Goal: Task Accomplishment & Management: Use online tool/utility

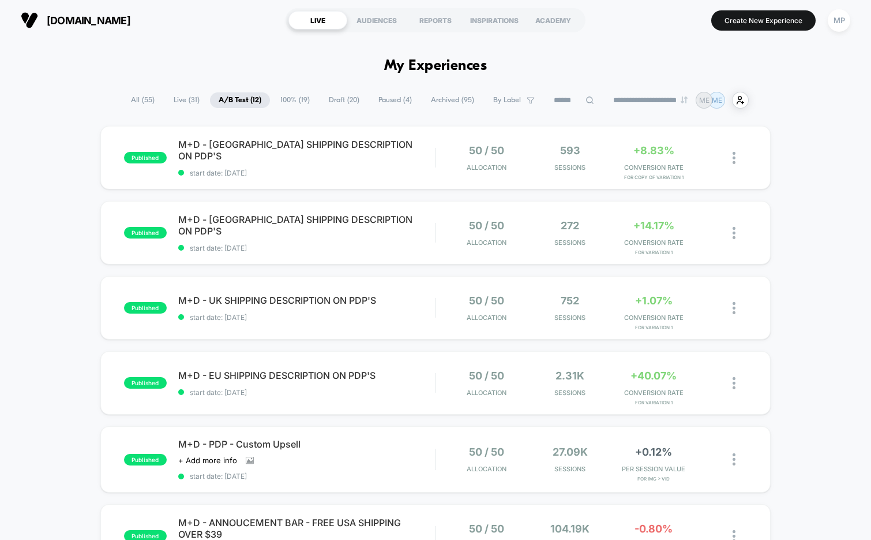
click at [294, 95] on span "100% ( 19 )" at bounding box center [295, 100] width 47 height 16
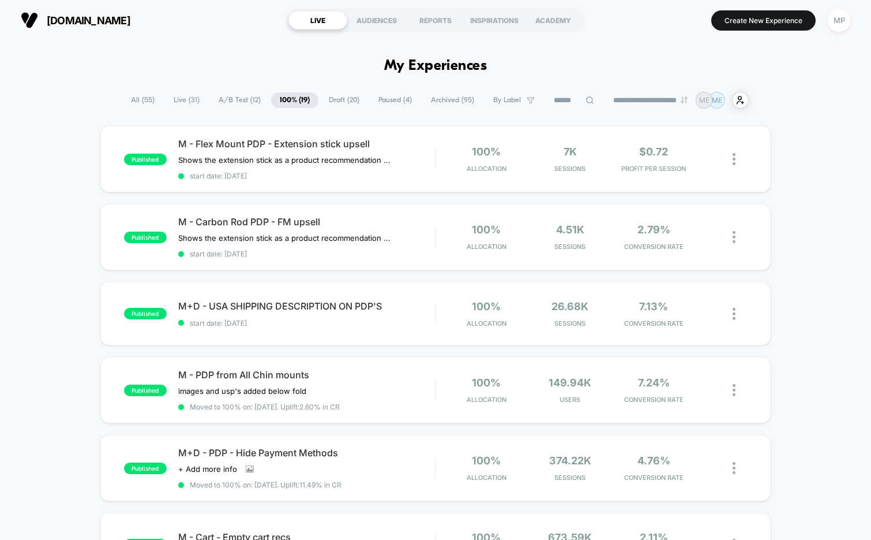
click at [335, 100] on span "Draft ( 20 )" at bounding box center [344, 100] width 48 height 16
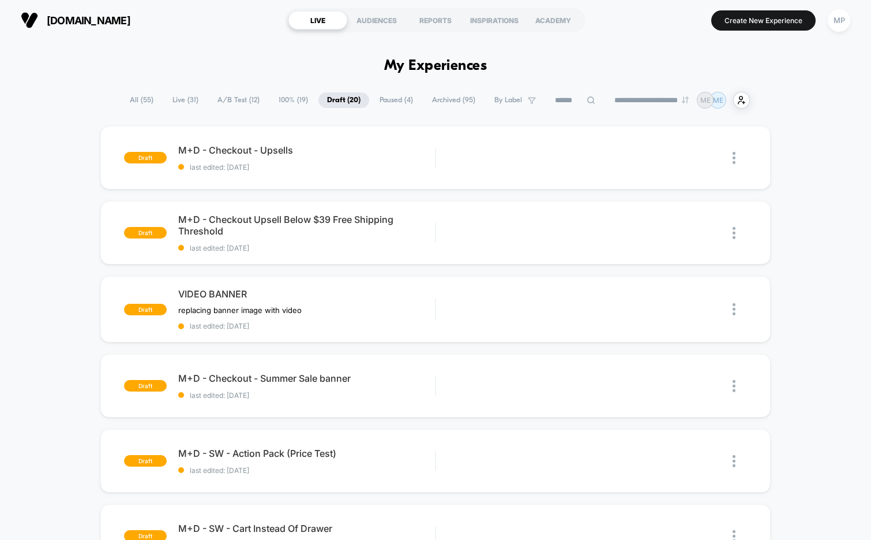
click at [219, 103] on span "A/B Test ( 12 )" at bounding box center [238, 100] width 59 height 16
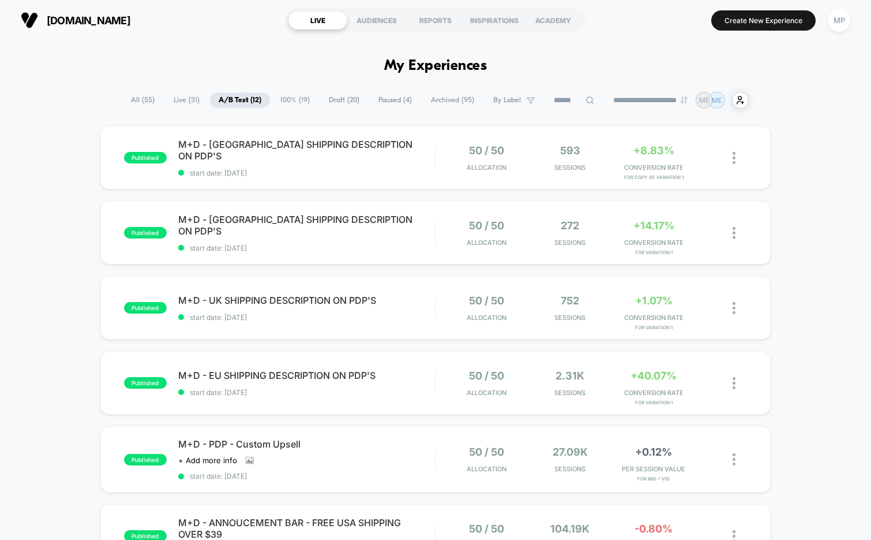
click at [290, 102] on span "100% ( 19 )" at bounding box center [295, 100] width 47 height 16
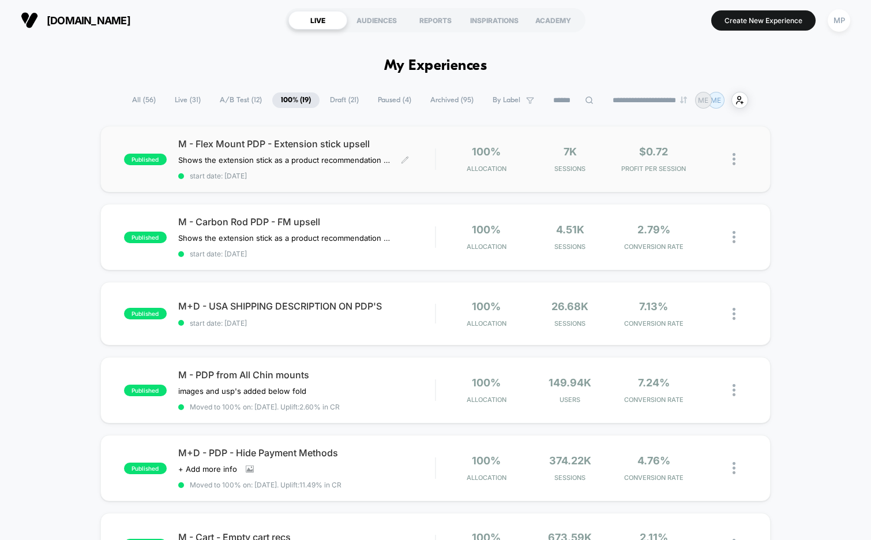
click at [317, 173] on span "start date: [DATE]" at bounding box center [306, 175] width 257 height 9
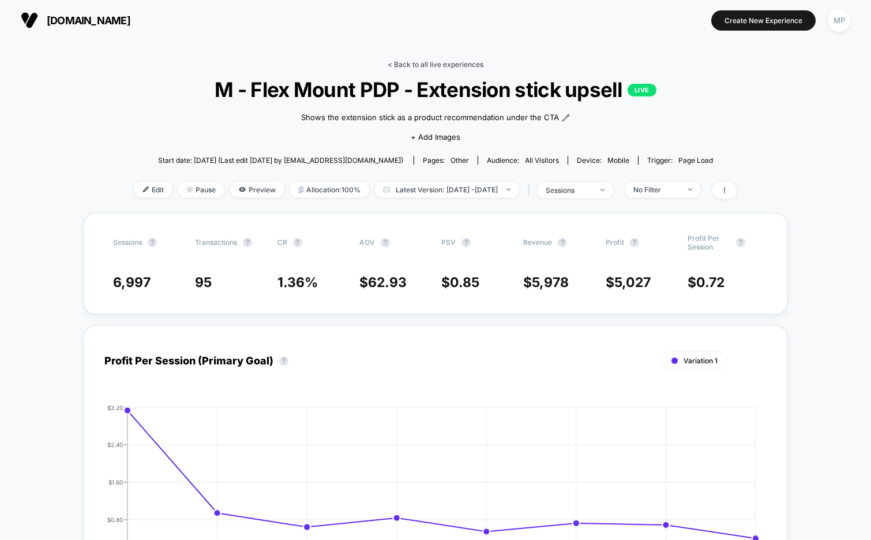
click at [410, 66] on link "< Back to all live experiences" at bounding box center [436, 64] width 96 height 9
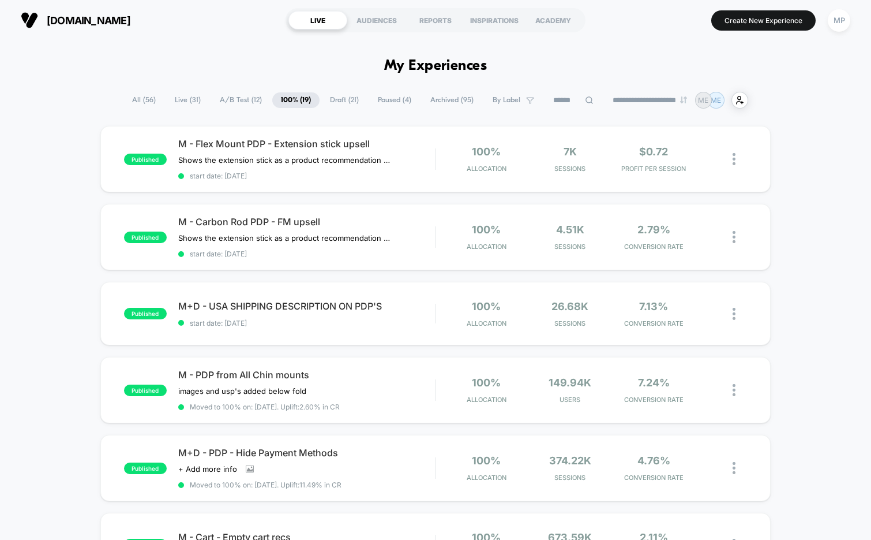
click at [231, 97] on span "A/B Test ( 12 )" at bounding box center [240, 100] width 59 height 16
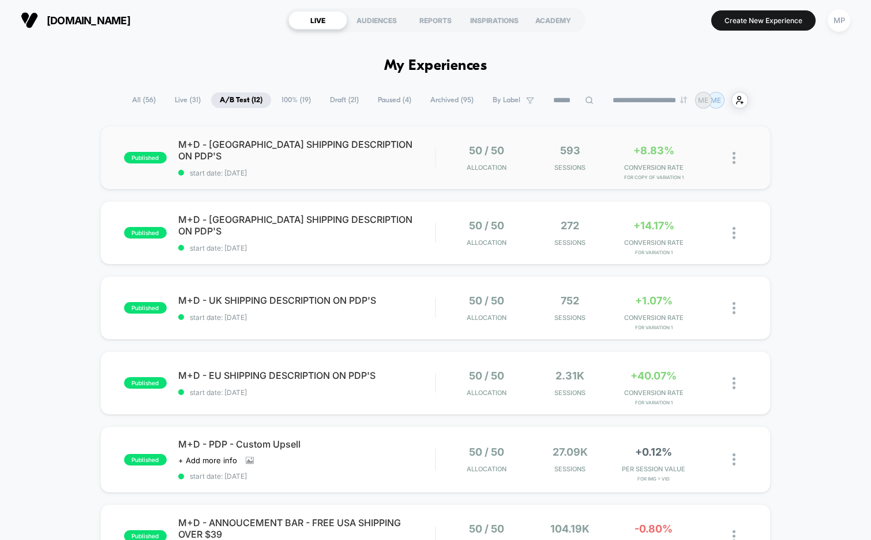
click at [310, 179] on div "published M+D - AUSTRALIA SHIPPING DESCRIPTION ON PDP'S start date: 9/30/2025 5…" at bounding box center [435, 157] width 671 height 63
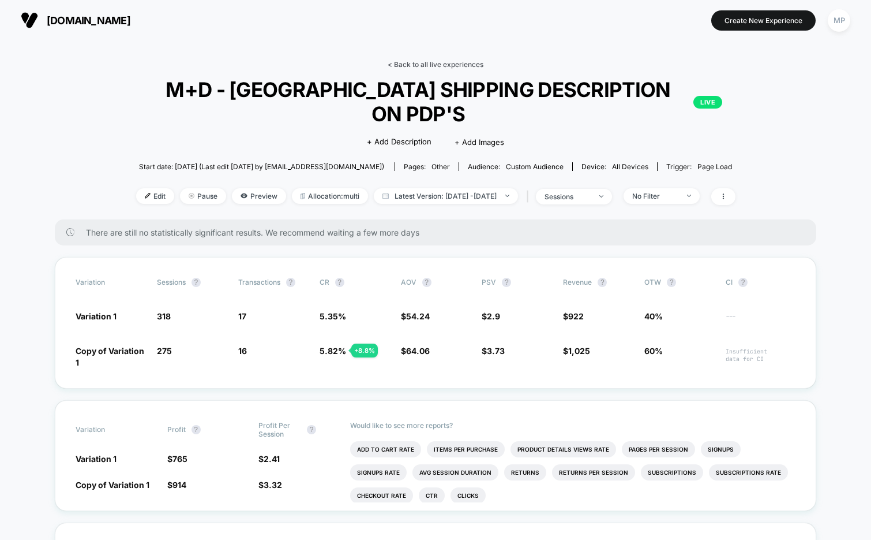
click at [423, 65] on link "< Back to all live experiences" at bounding box center [436, 64] width 96 height 9
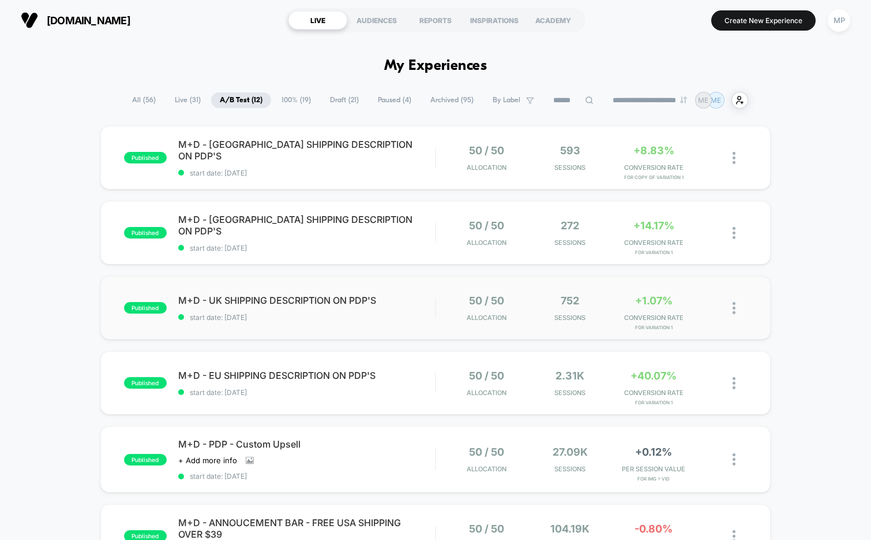
click at [316, 321] on div "published M+D - UK SHIPPING DESCRIPTION ON PDP'S start date: 9/30/2025 50 / 50 …" at bounding box center [435, 307] width 671 height 63
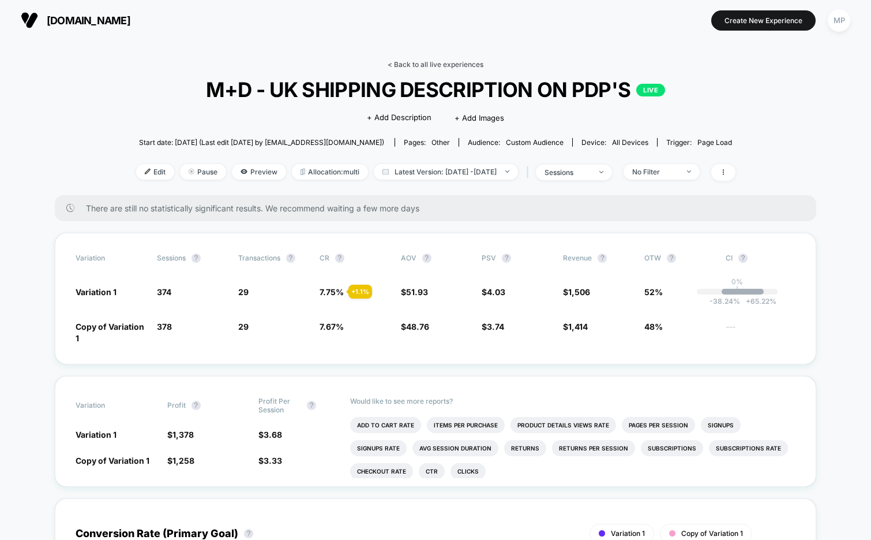
click at [429, 62] on link "< Back to all live experiences" at bounding box center [436, 64] width 96 height 9
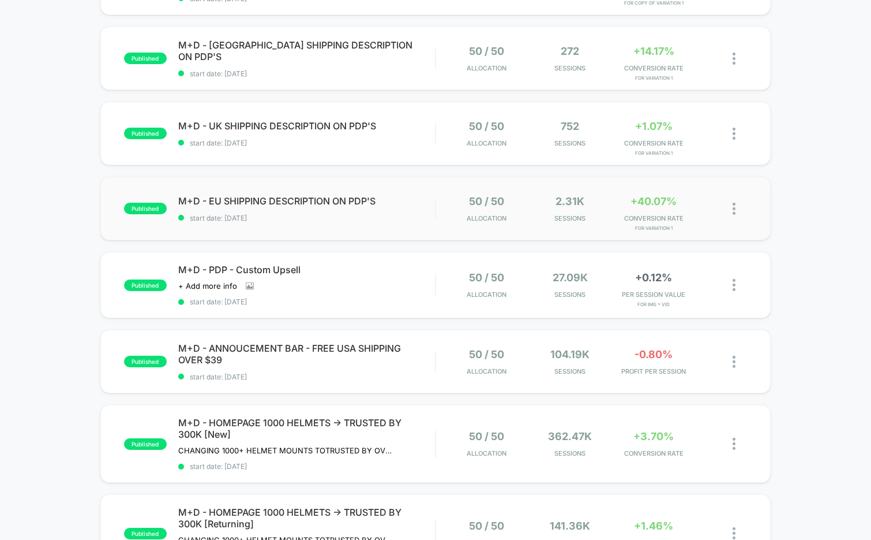
scroll to position [194, 0]
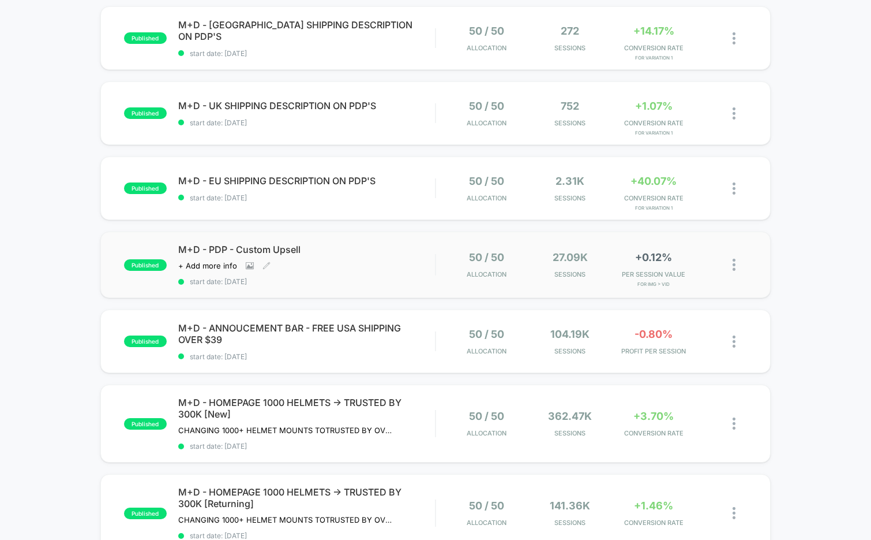
click at [338, 274] on div "M+D - PDP - Custom Upsell Click to view images Click to edit experience details…" at bounding box center [306, 265] width 257 height 42
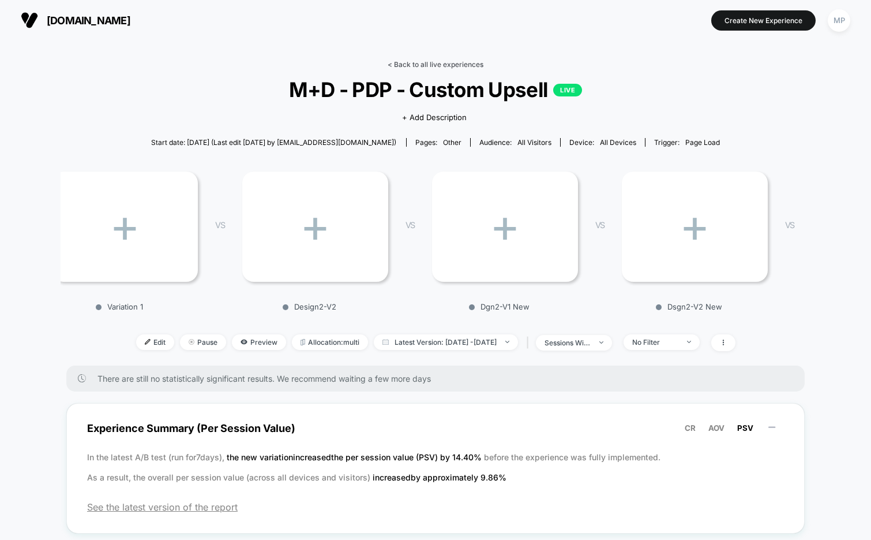
click at [411, 66] on link "< Back to all live experiences" at bounding box center [436, 64] width 96 height 9
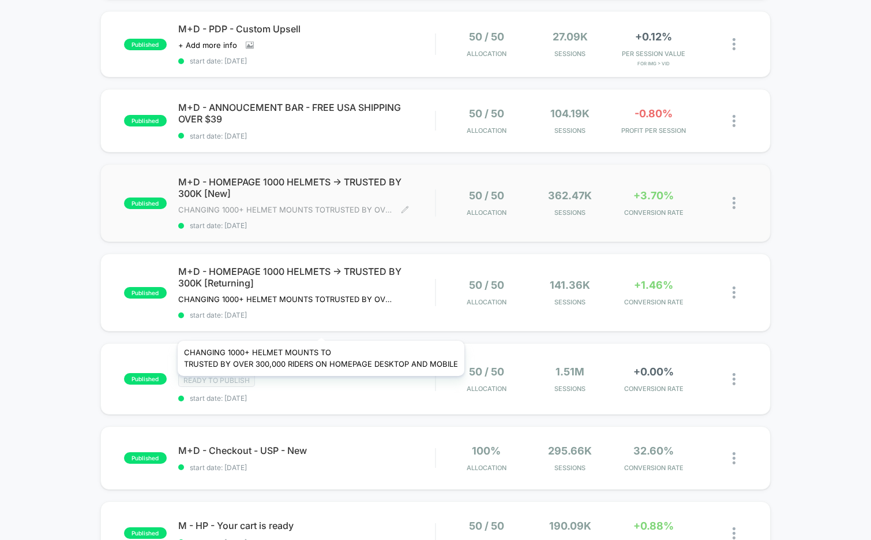
scroll to position [417, 0]
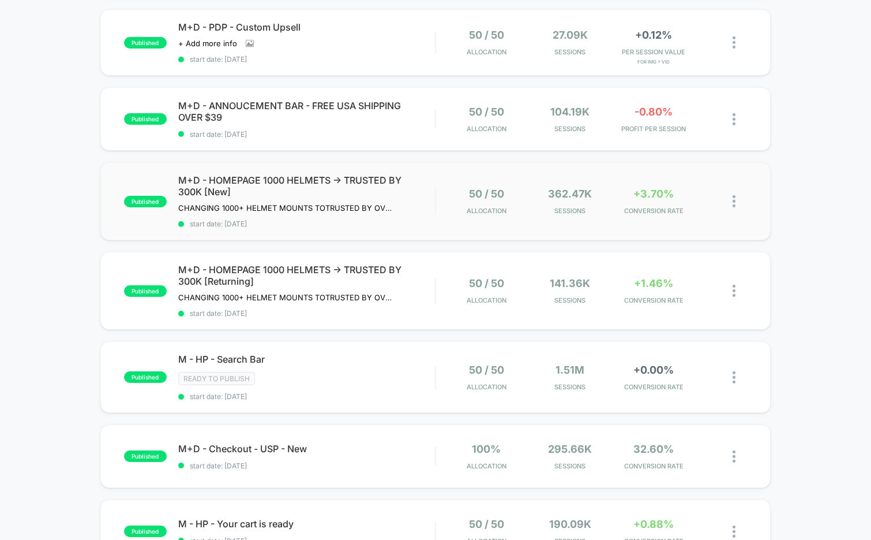
click at [320, 231] on div "published M+D - HOMEPAGE 1000 HELMETS -> TRUSTED BY 300K [New] CHANGING 1000+ H…" at bounding box center [435, 201] width 671 height 78
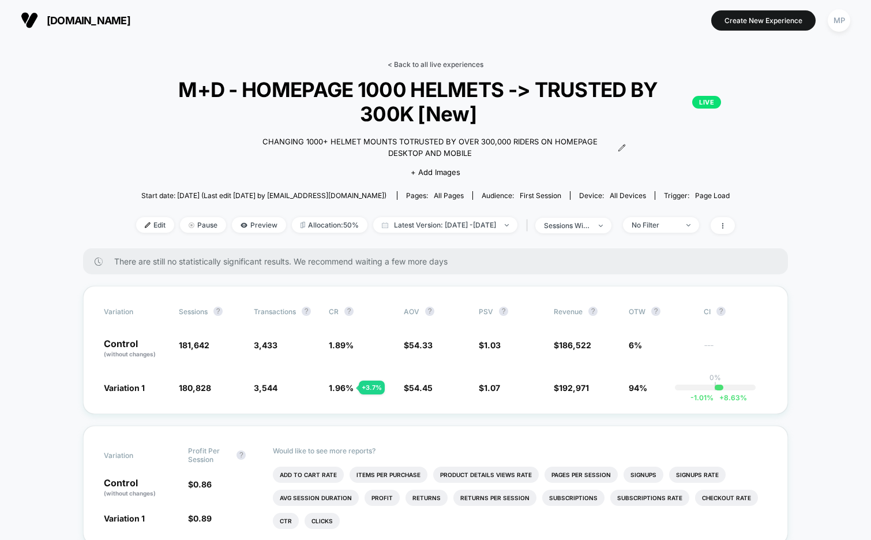
click at [409, 61] on link "< Back to all live experiences" at bounding box center [436, 64] width 96 height 9
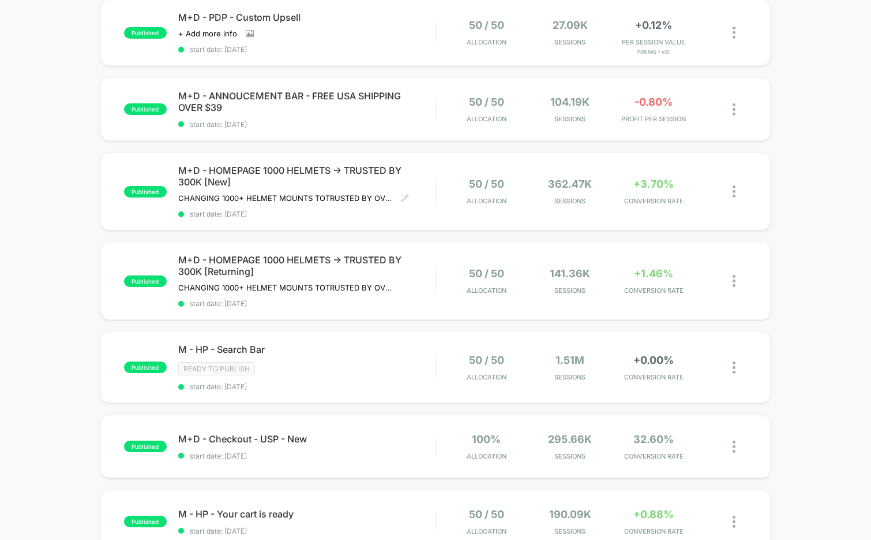
scroll to position [467, 0]
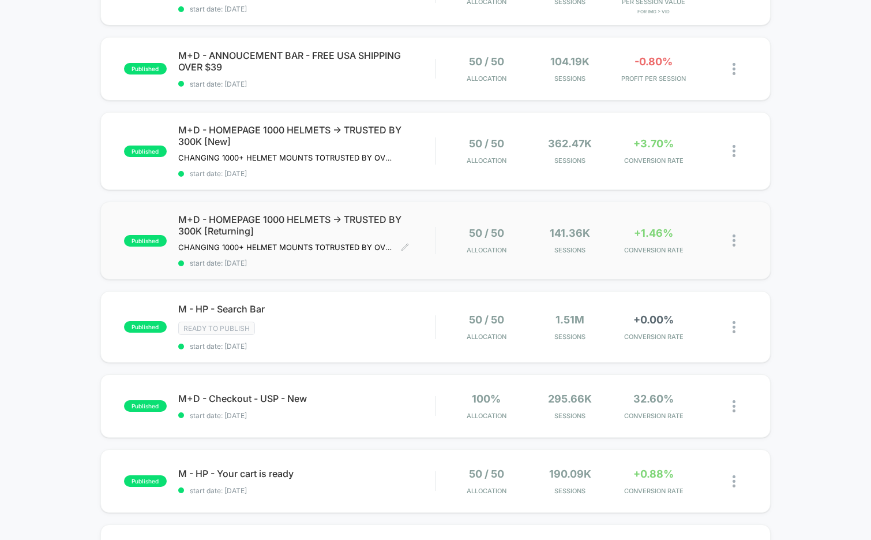
click at [334, 264] on span "start date: [DATE]" at bounding box center [306, 263] width 257 height 9
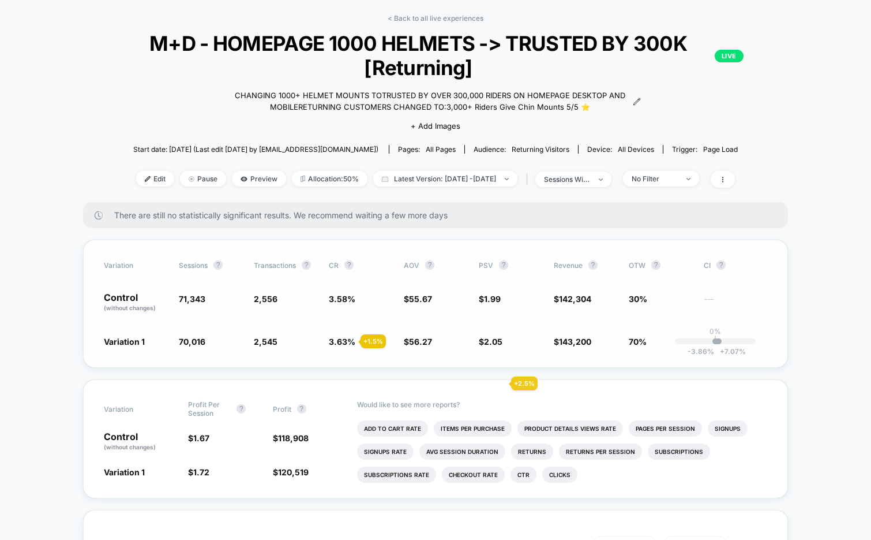
scroll to position [51, 0]
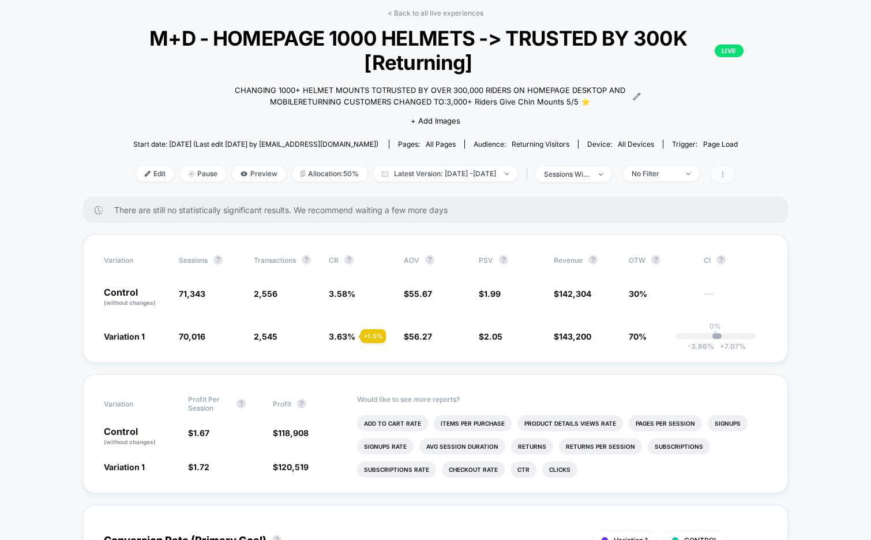
click at [724, 174] on icon at bounding box center [722, 174] width 1 height 6
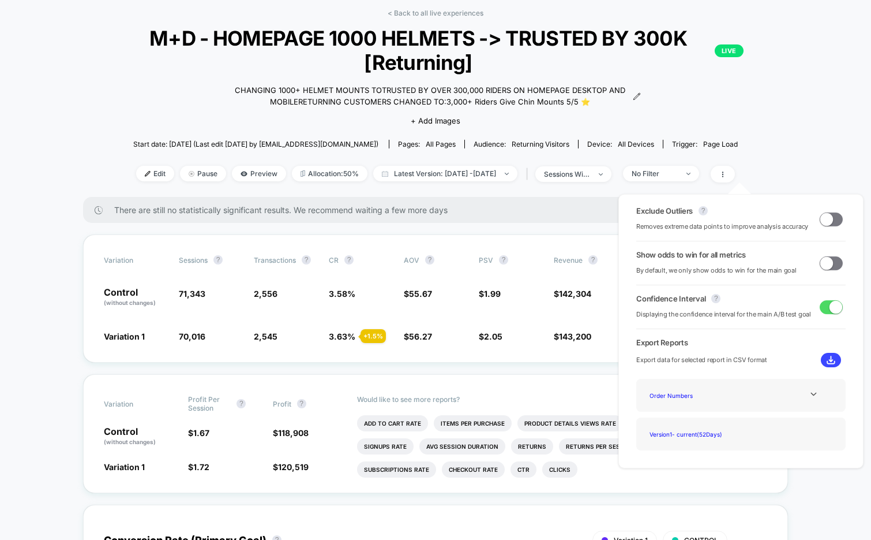
click at [827, 259] on span at bounding box center [827, 262] width 13 height 13
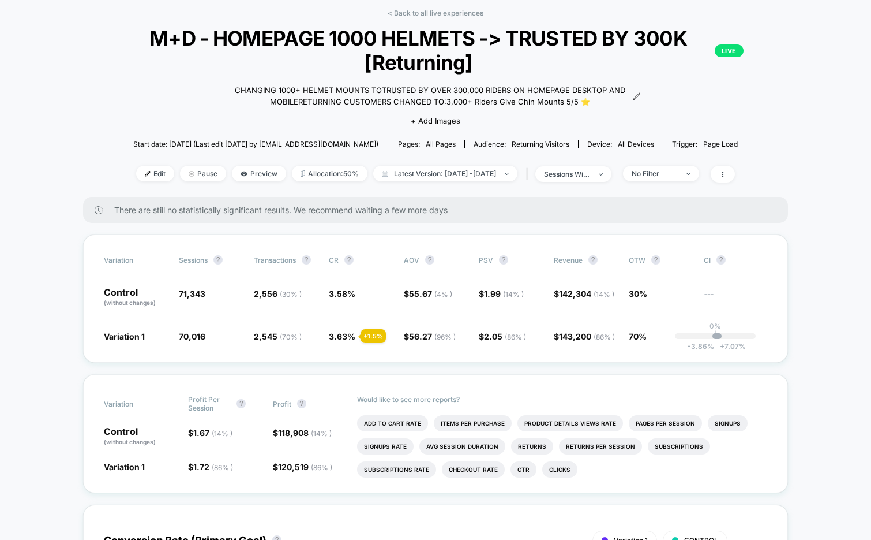
click at [415, 18] on div "< Back to all live experiences M+D - HOMEPAGE 1000 HELMETS -> TRUSTED BY 300K […" at bounding box center [435, 103] width 685 height 188
click at [417, 13] on link "< Back to all live experiences" at bounding box center [436, 13] width 96 height 9
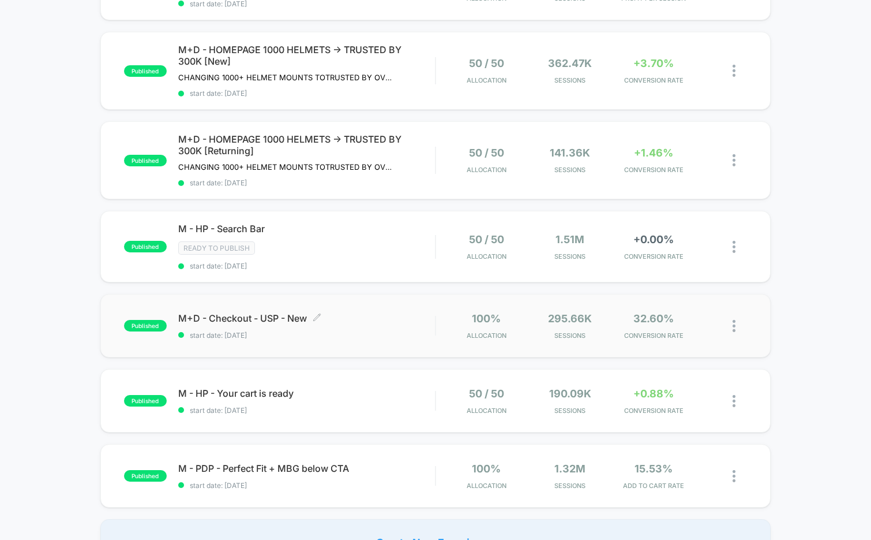
scroll to position [534, 0]
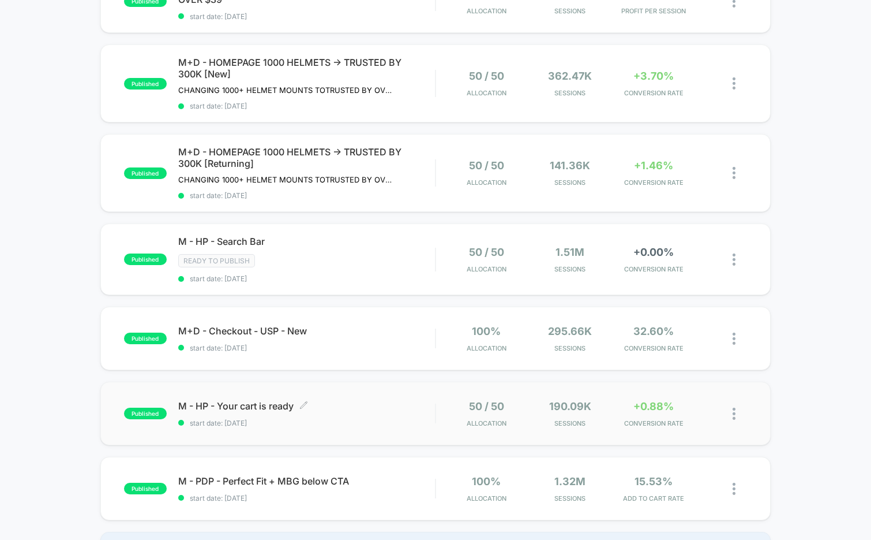
click at [329, 403] on span "M - HP - Your cart is ready Click to edit experience details" at bounding box center [306, 406] width 257 height 12
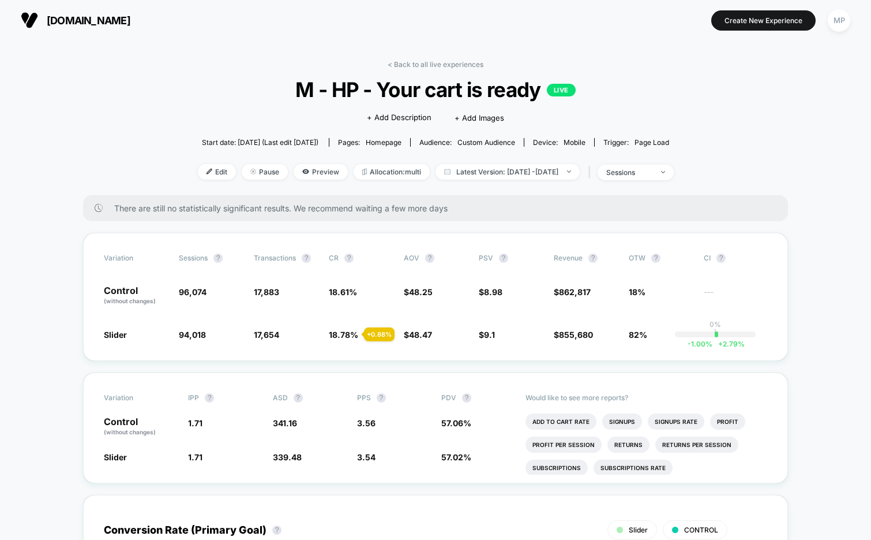
click at [440, 96] on span "M - HP - Your cart is ready LIVE" at bounding box center [436, 89] width 429 height 24
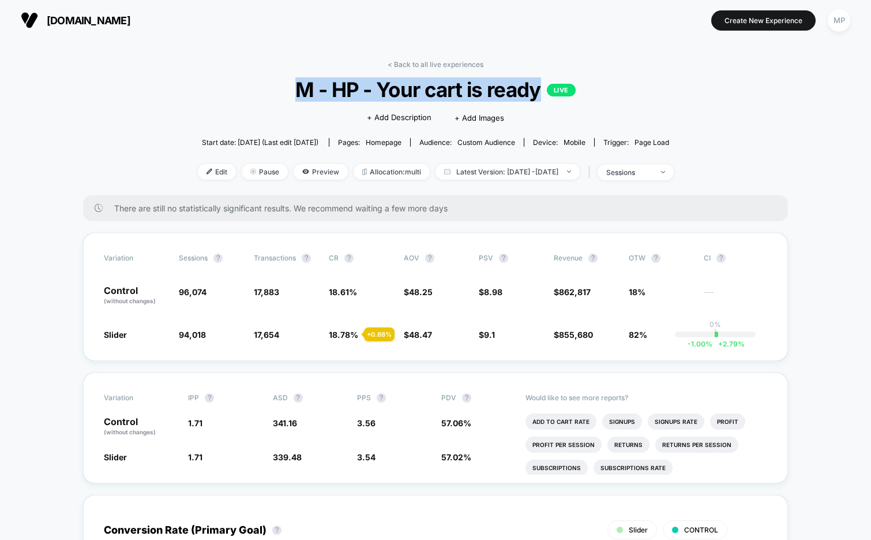
copy span "M - HP - Your cart is ready"
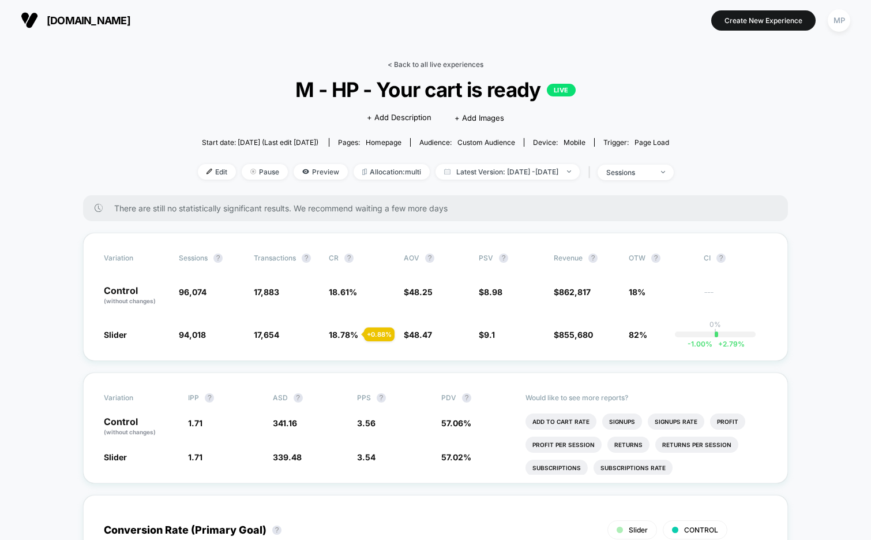
click at [420, 64] on link "< Back to all live experiences" at bounding box center [436, 64] width 96 height 9
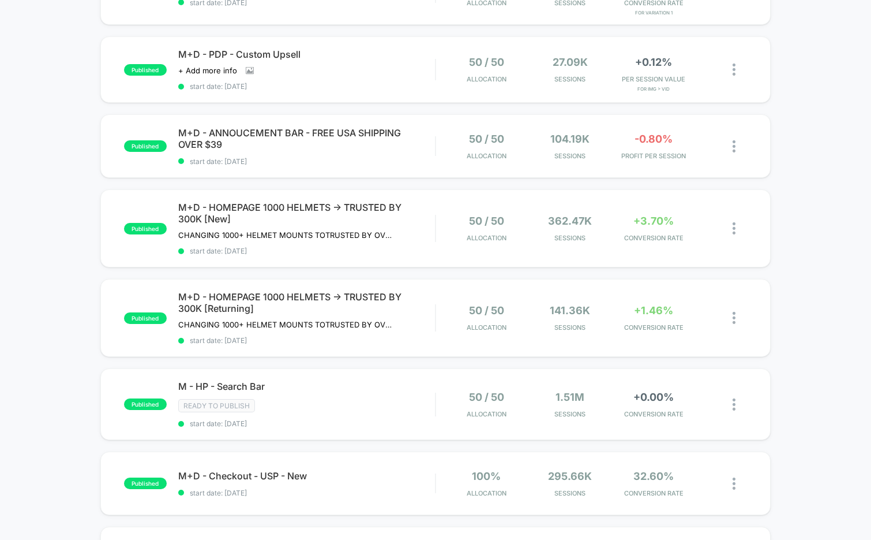
scroll to position [394, 0]
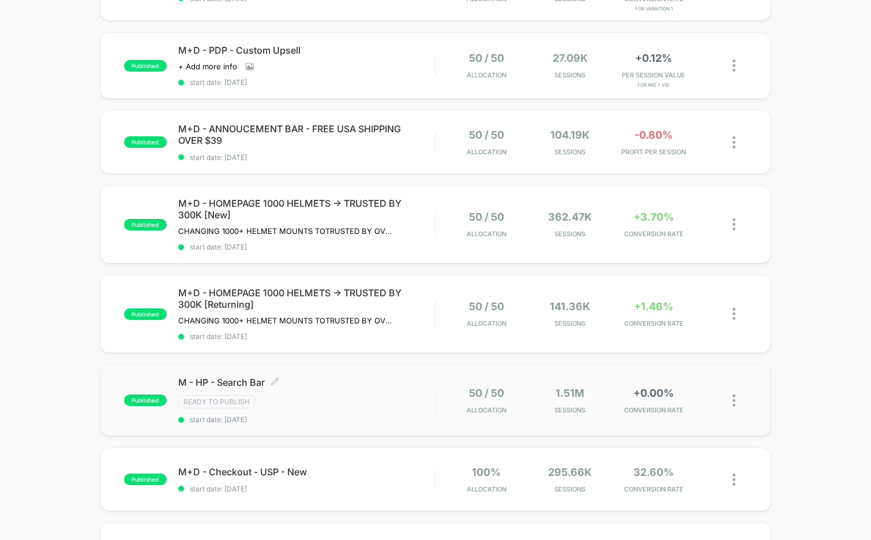
click at [354, 395] on div "Ready to publish" at bounding box center [306, 401] width 257 height 13
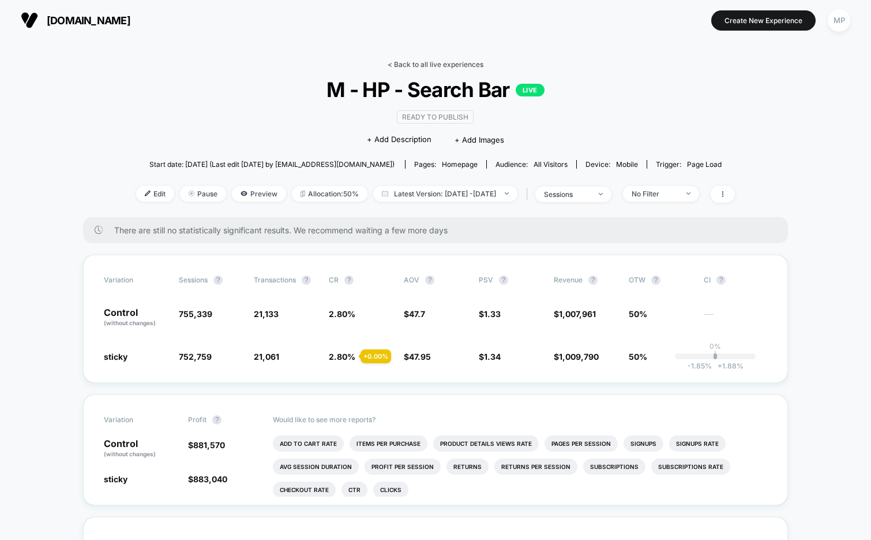
click at [449, 62] on link "< Back to all live experiences" at bounding box center [436, 64] width 96 height 9
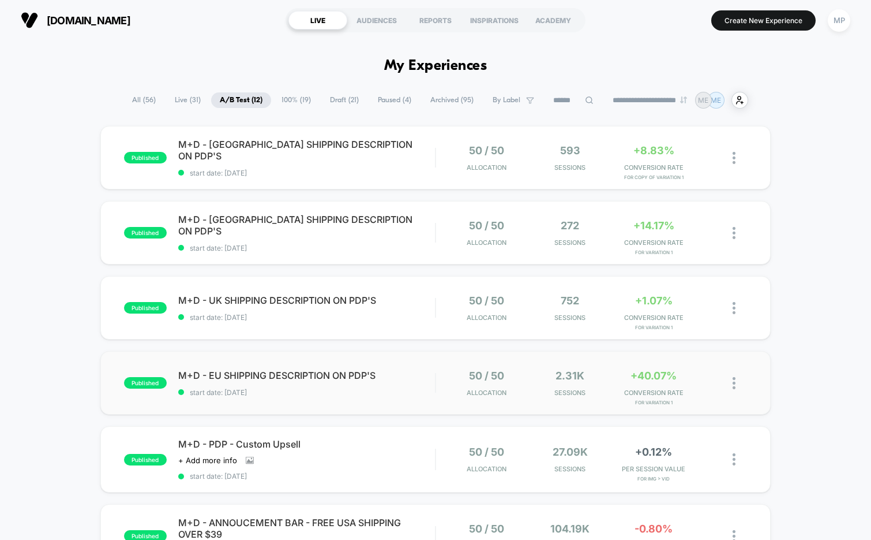
click at [344, 398] on div "published M+D - EU SHIPPING DESCRIPTION ON PDP'S start date: 9/30/2025 50 / 50 …" at bounding box center [435, 382] width 671 height 63
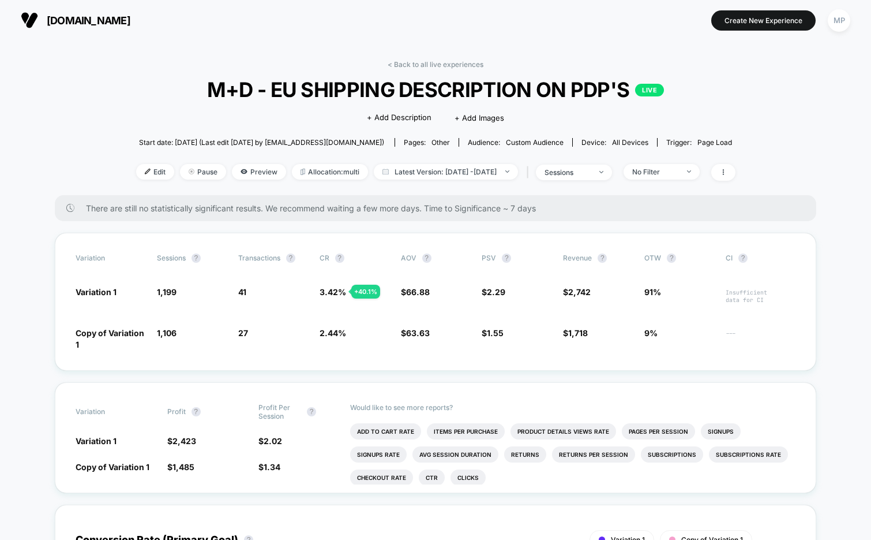
click at [402, 65] on link "< Back to all live experiences" at bounding box center [436, 64] width 96 height 9
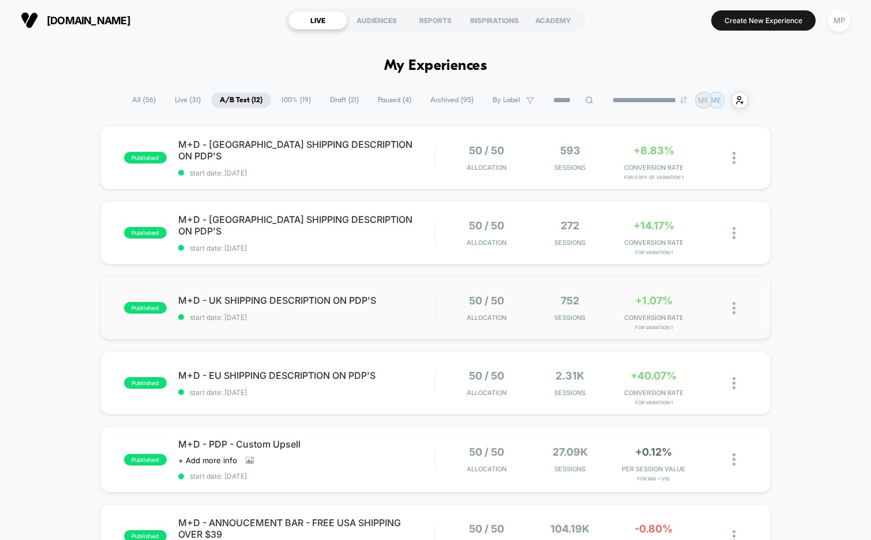
click at [338, 322] on div "published M+D - UK SHIPPING DESCRIPTION ON PDP'S start date: 9/30/2025 50 / 50 …" at bounding box center [435, 307] width 671 height 63
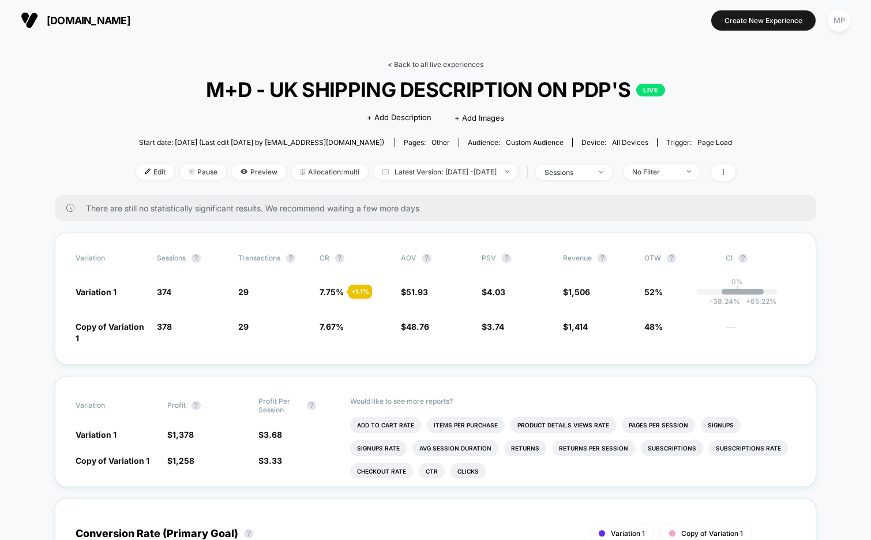
click at [425, 64] on link "< Back to all live experiences" at bounding box center [436, 64] width 96 height 9
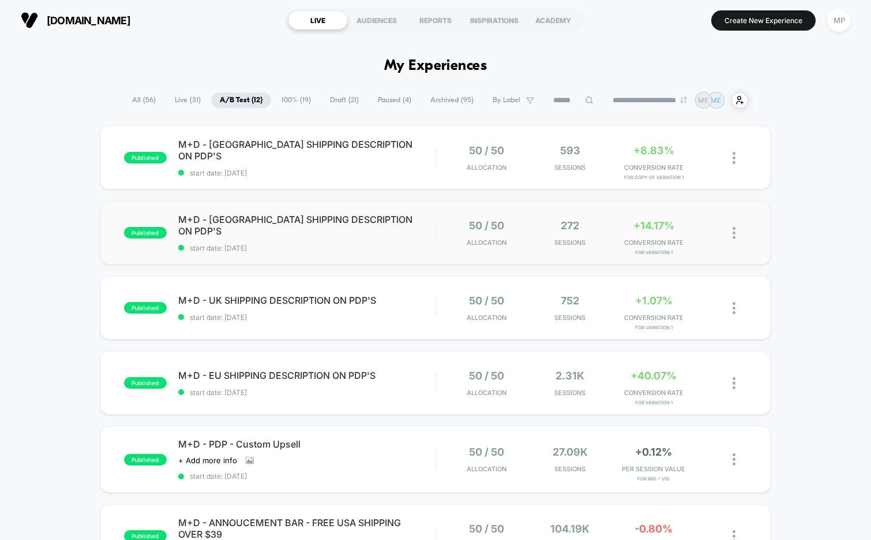
click at [325, 256] on div "published M+D - CANADA SHIPPING DESCRIPTION ON PDP'S start date: 9/30/2025 50 /…" at bounding box center [435, 232] width 671 height 63
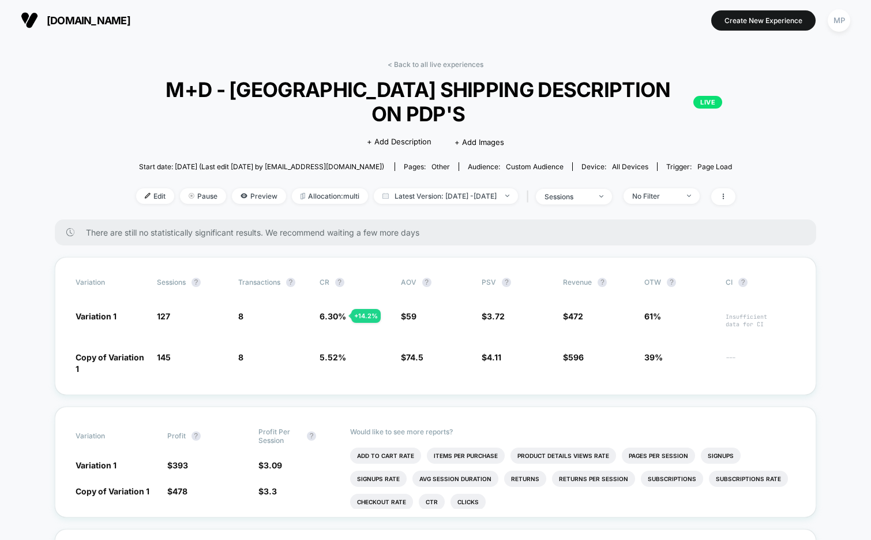
click at [447, 67] on link "< Back to all live experiences" at bounding box center [436, 64] width 96 height 9
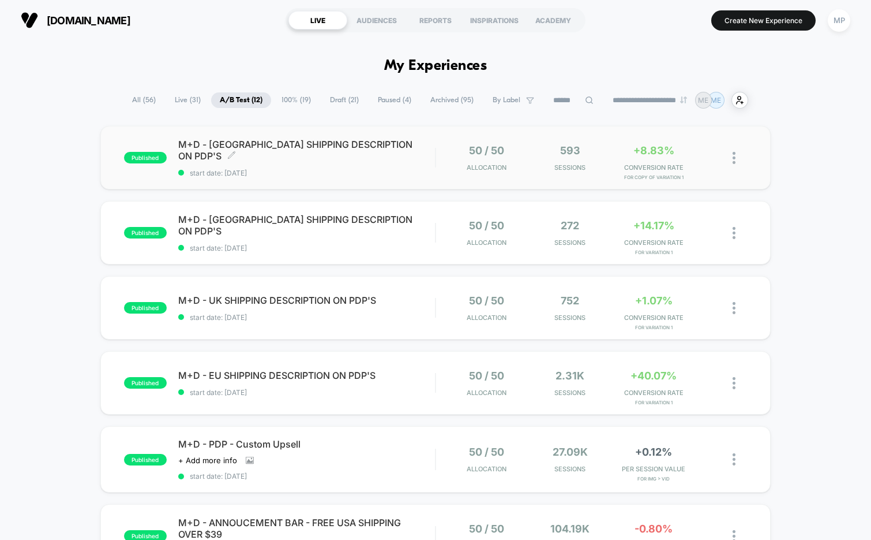
click at [342, 176] on span "start date: 9/30/2025" at bounding box center [306, 172] width 257 height 9
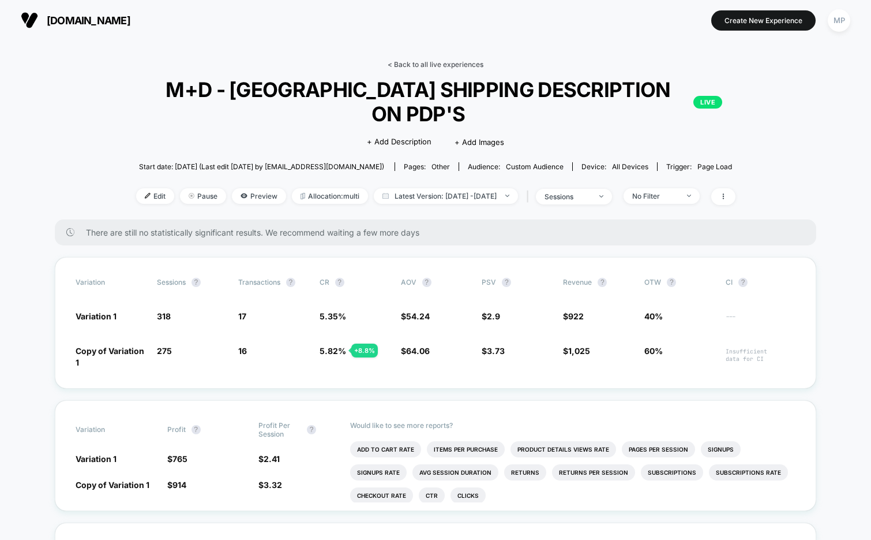
click at [444, 64] on link "< Back to all live experiences" at bounding box center [436, 64] width 96 height 9
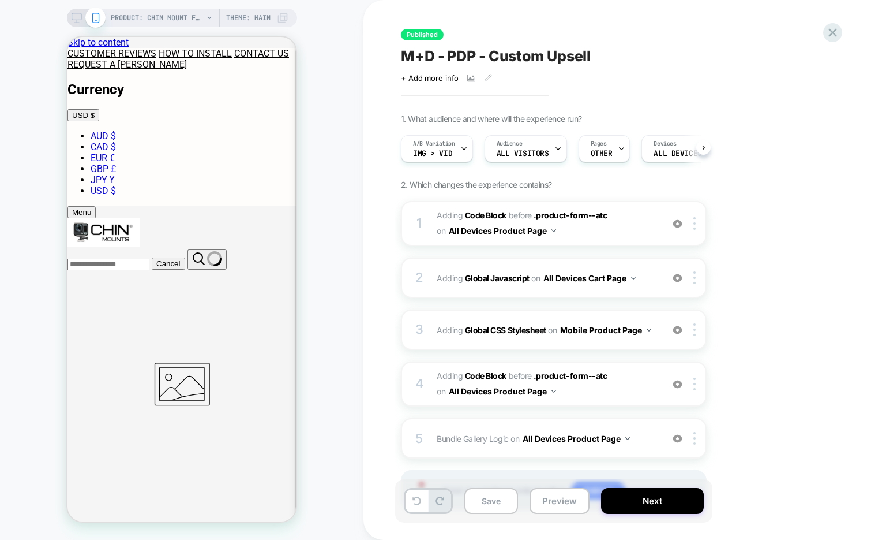
scroll to position [0, 1]
click at [462, 149] on icon at bounding box center [464, 149] width 8 height 8
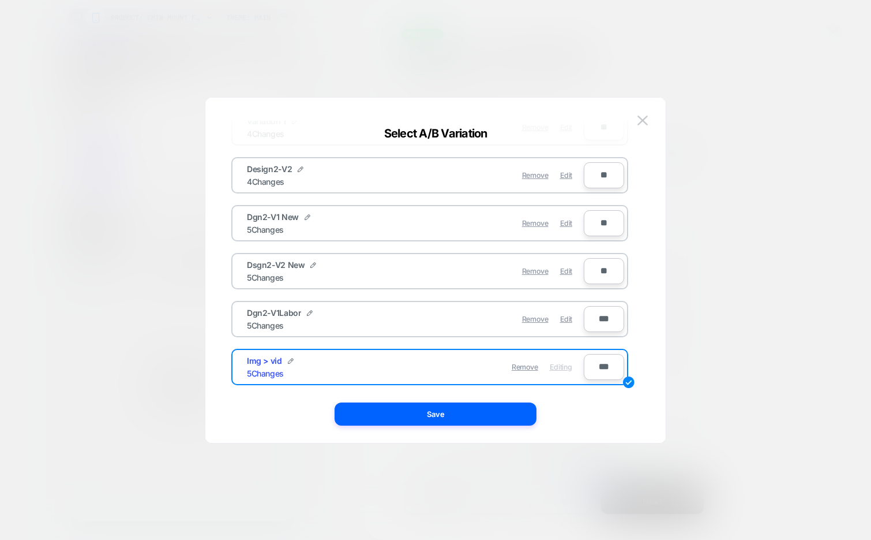
scroll to position [0, 0]
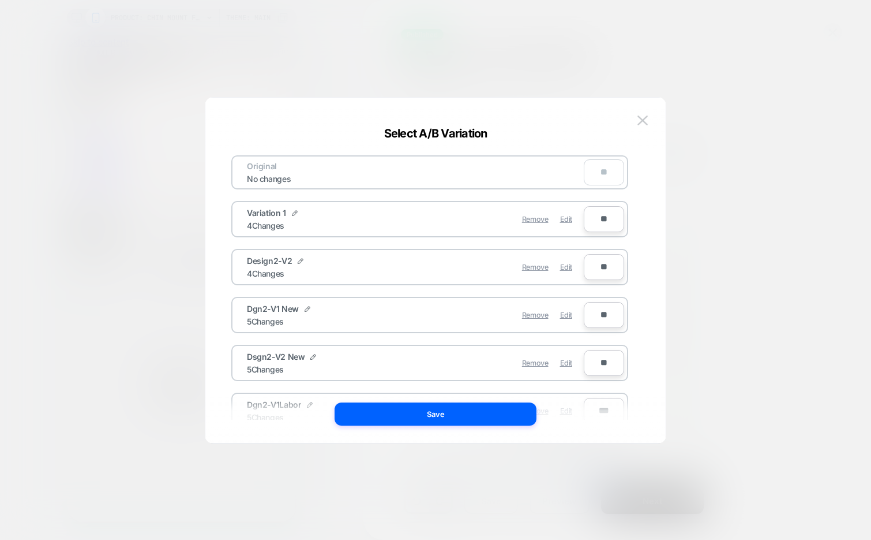
click at [639, 129] on div "Select A/B Variation" at bounding box center [435, 133] width 460 height 14
click at [641, 124] on img at bounding box center [643, 120] width 10 height 10
